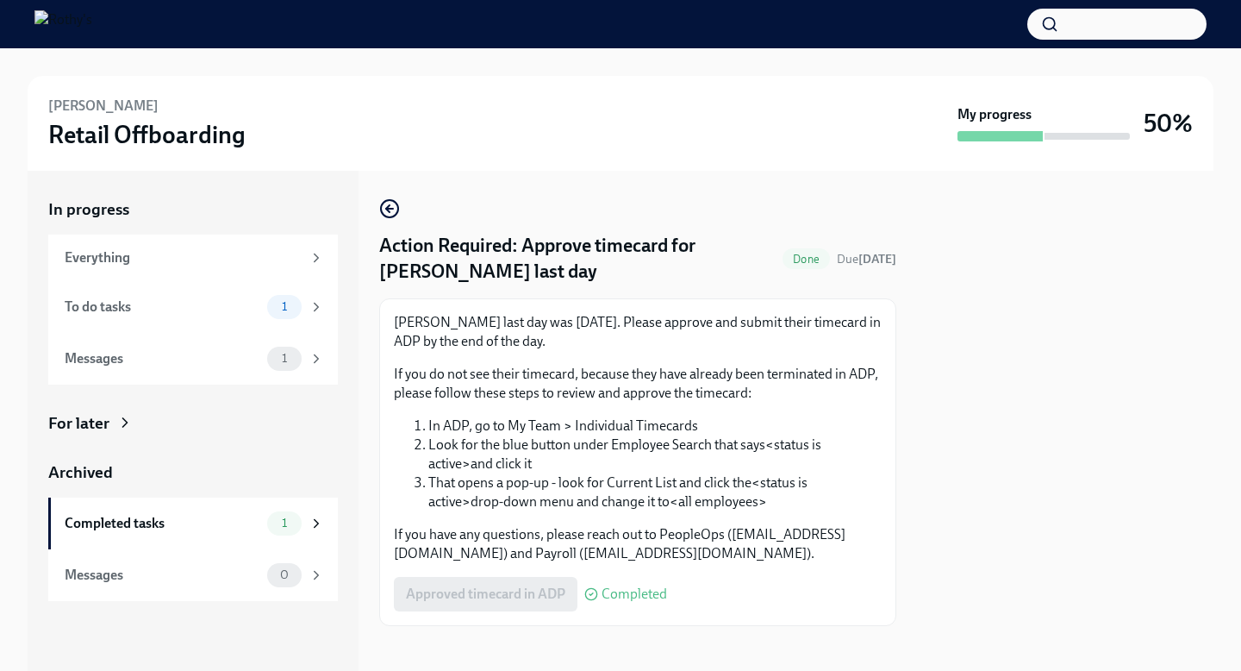
scroll to position [10, 0]
click at [144, 302] on div "To do tasks" at bounding box center [163, 306] width 196 height 19
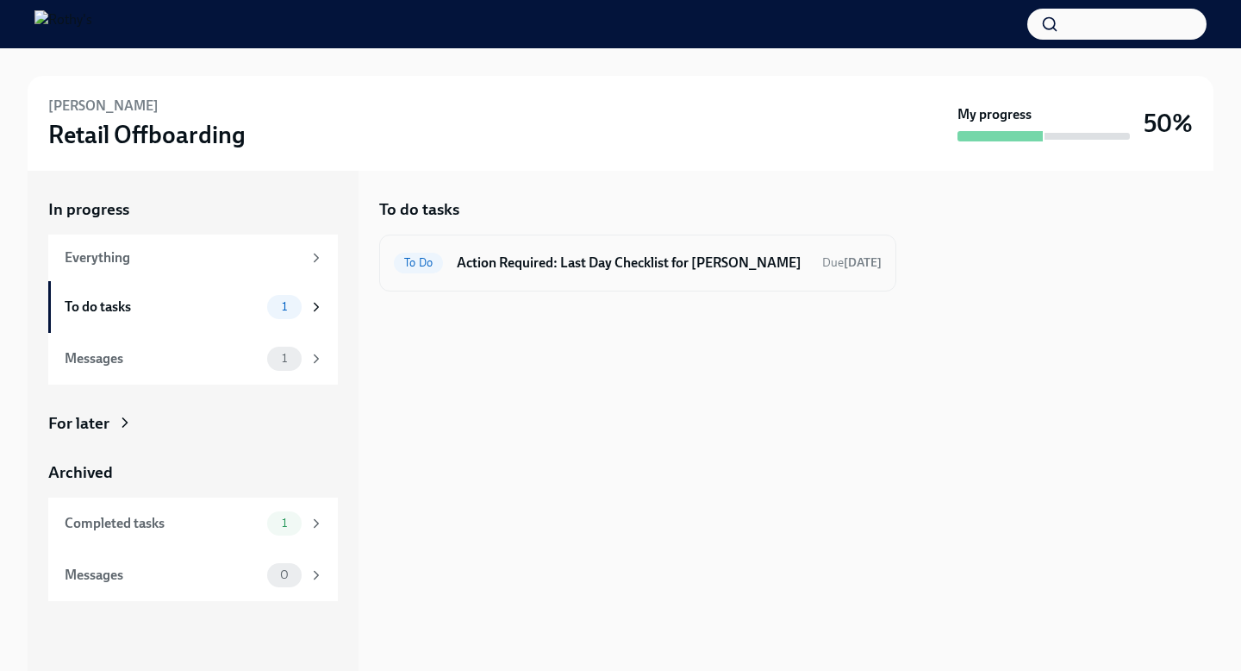
click at [590, 266] on h6 "Action Required: Last Day Checklist for [PERSON_NAME]" at bounding box center [633, 262] width 352 height 19
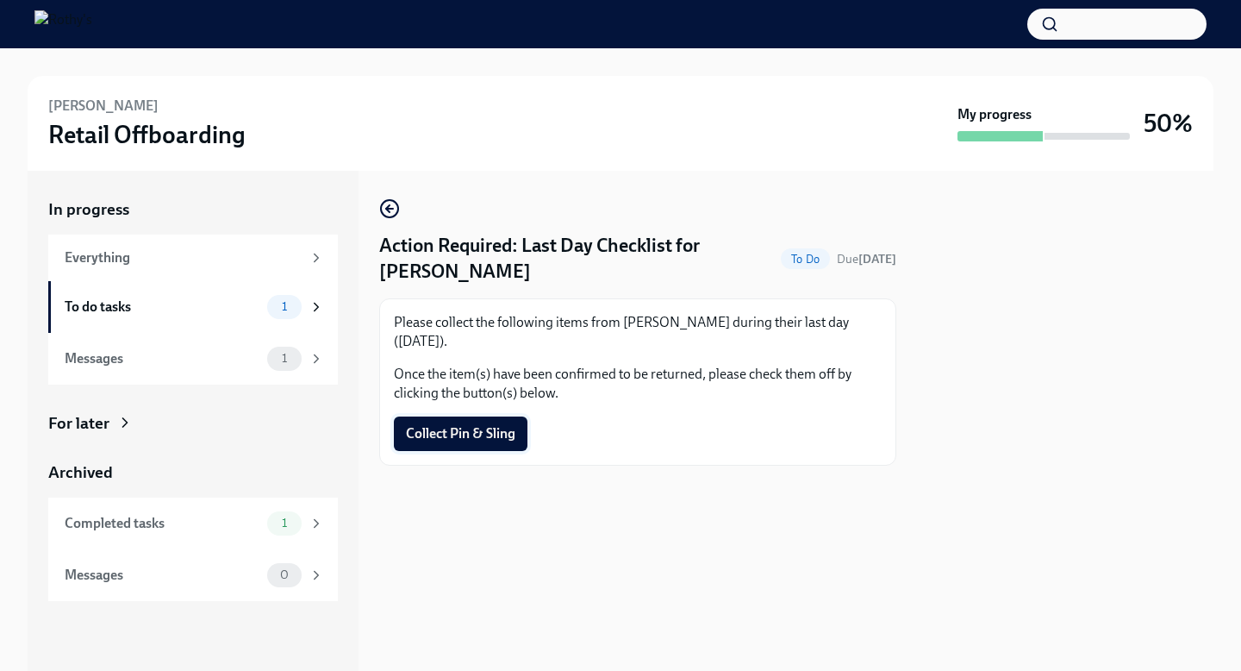
click at [501, 436] on span "Collect Pin & Sling" at bounding box center [460, 433] width 109 height 17
